Goal: Task Accomplishment & Management: Manage account settings

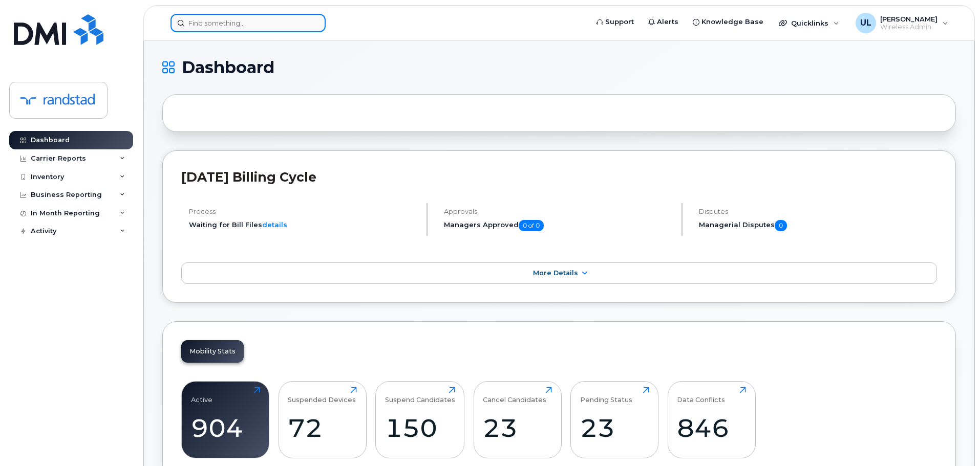
click at [265, 29] on input at bounding box center [247, 23] width 155 height 18
paste input "McKnight"
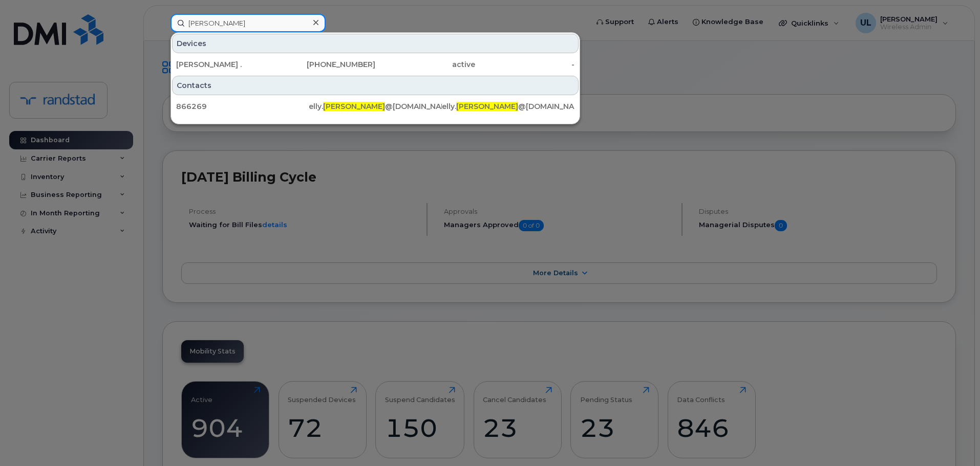
type input "McKnight"
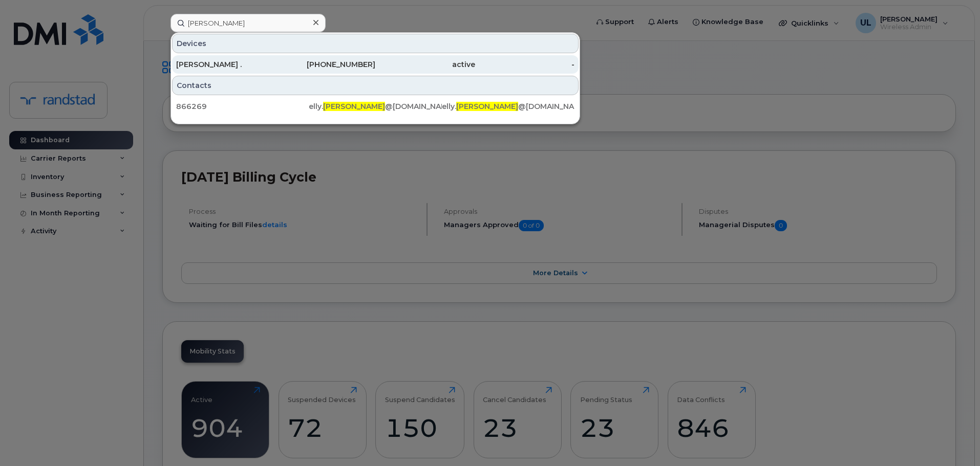
click at [245, 59] on div "[PERSON_NAME] ." at bounding box center [226, 64] width 100 height 18
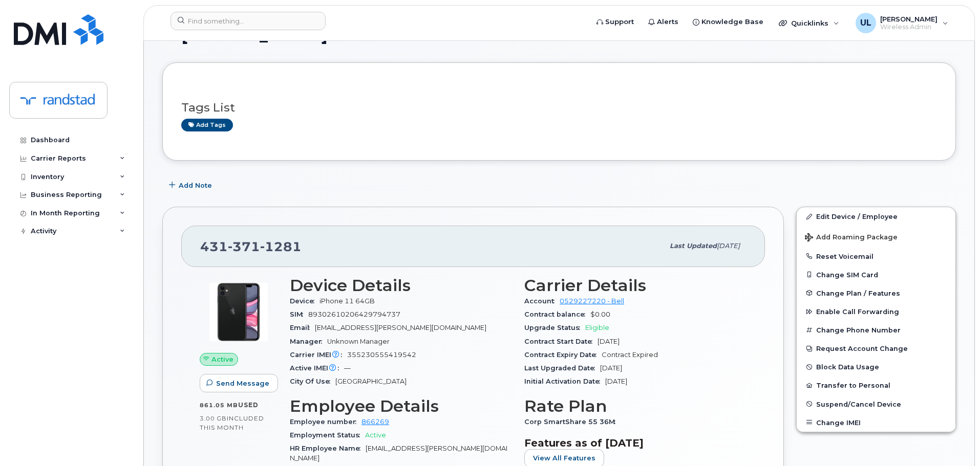
scroll to position [51, 0]
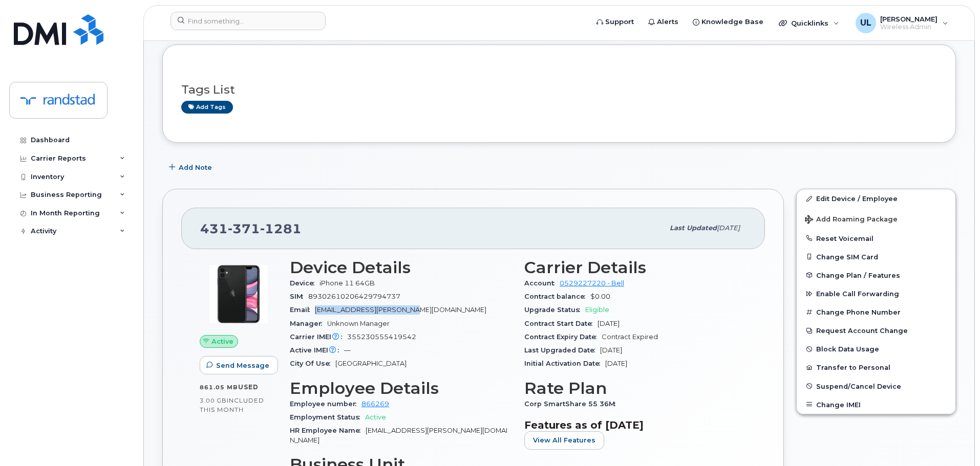
drag, startPoint x: 316, startPoint y: 312, endPoint x: 408, endPoint y: 316, distance: 91.7
click at [408, 316] on div "Email [EMAIL_ADDRESS][PERSON_NAME][DOMAIN_NAME]" at bounding box center [401, 310] width 222 height 13
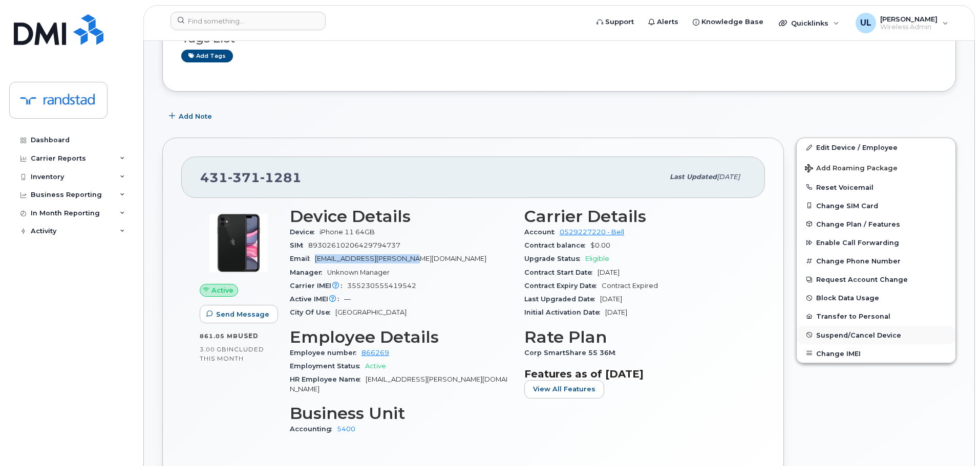
click at [868, 338] on span "Suspend/Cancel Device" at bounding box center [858, 335] width 85 height 8
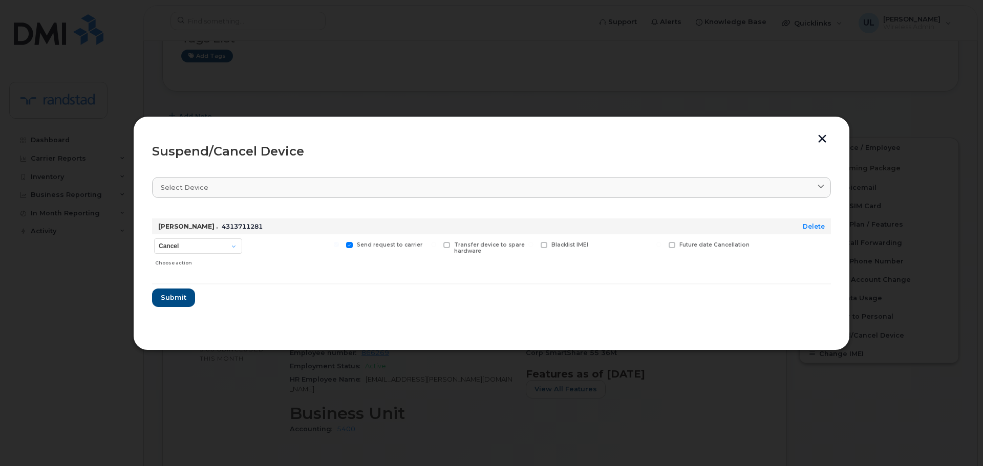
click at [686, 248] on span "Future date Cancellation" at bounding box center [714, 245] width 70 height 7
click at [661, 247] on input "Future date Cancellation" at bounding box center [658, 244] width 5 height 5
click at [720, 247] on span "Future date Cancellation" at bounding box center [714, 245] width 70 height 7
click at [661, 247] on input "Future date Cancellation" at bounding box center [658, 244] width 5 height 5
checkbox input "false"
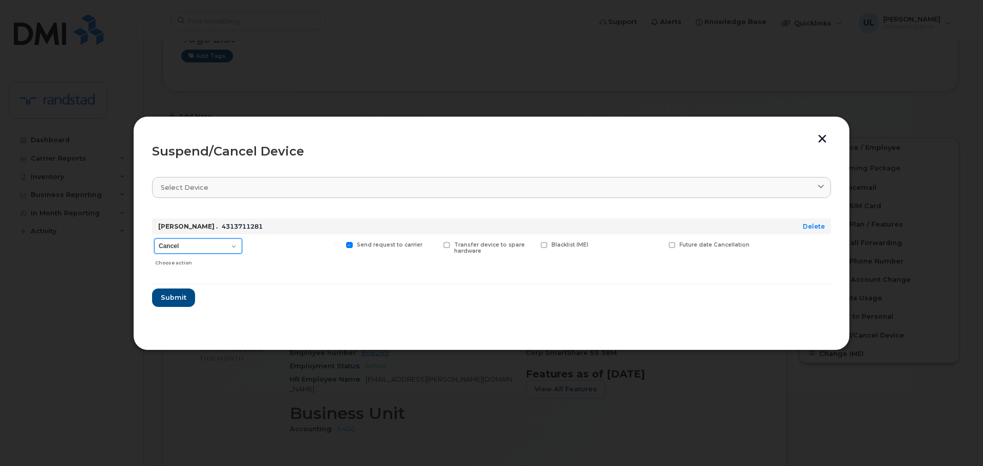
drag, startPoint x: 226, startPoint y: 242, endPoint x: 225, endPoint y: 252, distance: 10.2
click at [226, 242] on select "Cancel Suspend - Extend Suspension Suspend - Reduced Rate Suspend - Full Rate S…" at bounding box center [198, 246] width 88 height 15
select select "[object Object]"
click at [154, 239] on select "Cancel Suspend - Extend Suspension Suspend - Reduced Rate Suspend - Full Rate S…" at bounding box center [198, 246] width 88 height 15
click at [677, 244] on label "Future suspend date" at bounding box center [703, 245] width 70 height 7
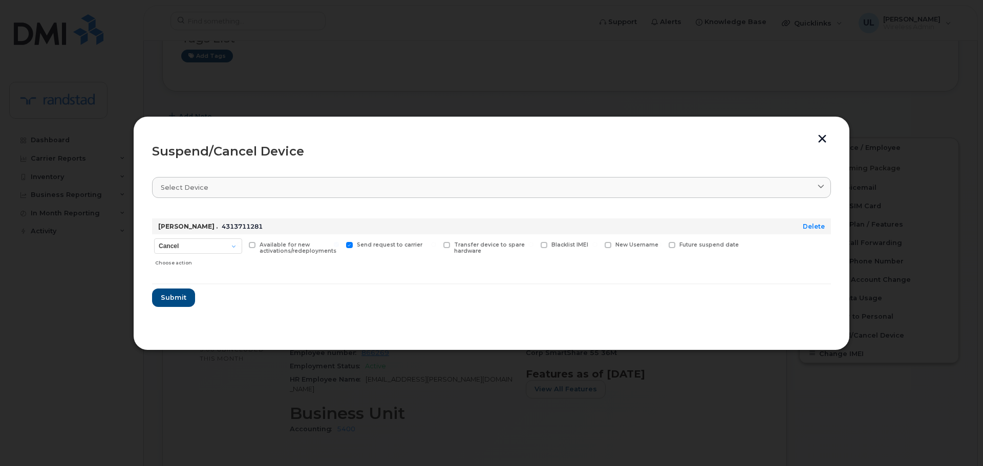
click at [661, 244] on input "Future suspend date" at bounding box center [658, 244] width 5 height 5
checkbox input "true"
click at [737, 264] on input "date" at bounding box center [709, 261] width 83 height 18
type input "[DATE]"
click at [172, 305] on span "Submit" at bounding box center [173, 301] width 26 height 10
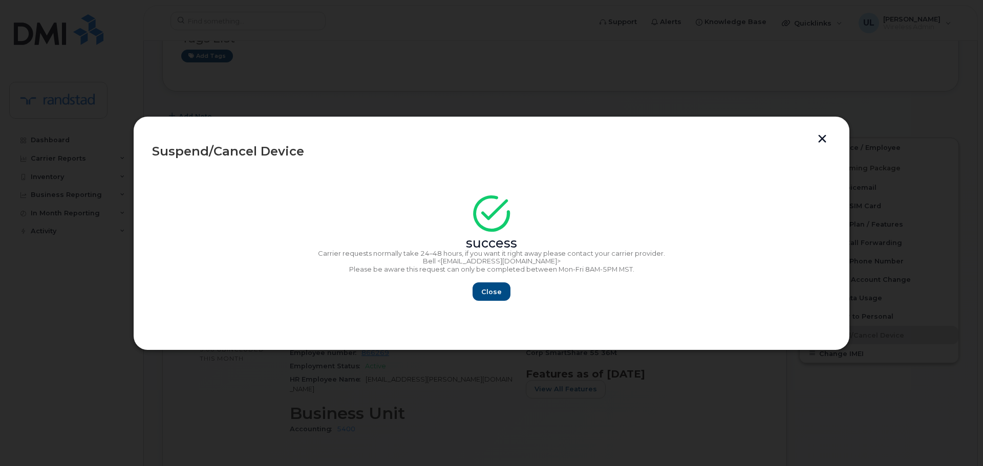
click at [509, 285] on div "Close" at bounding box center [491, 292] width 679 height 18
click at [495, 289] on span "Close" at bounding box center [491, 292] width 20 height 10
